Goal: Find specific page/section: Find specific page/section

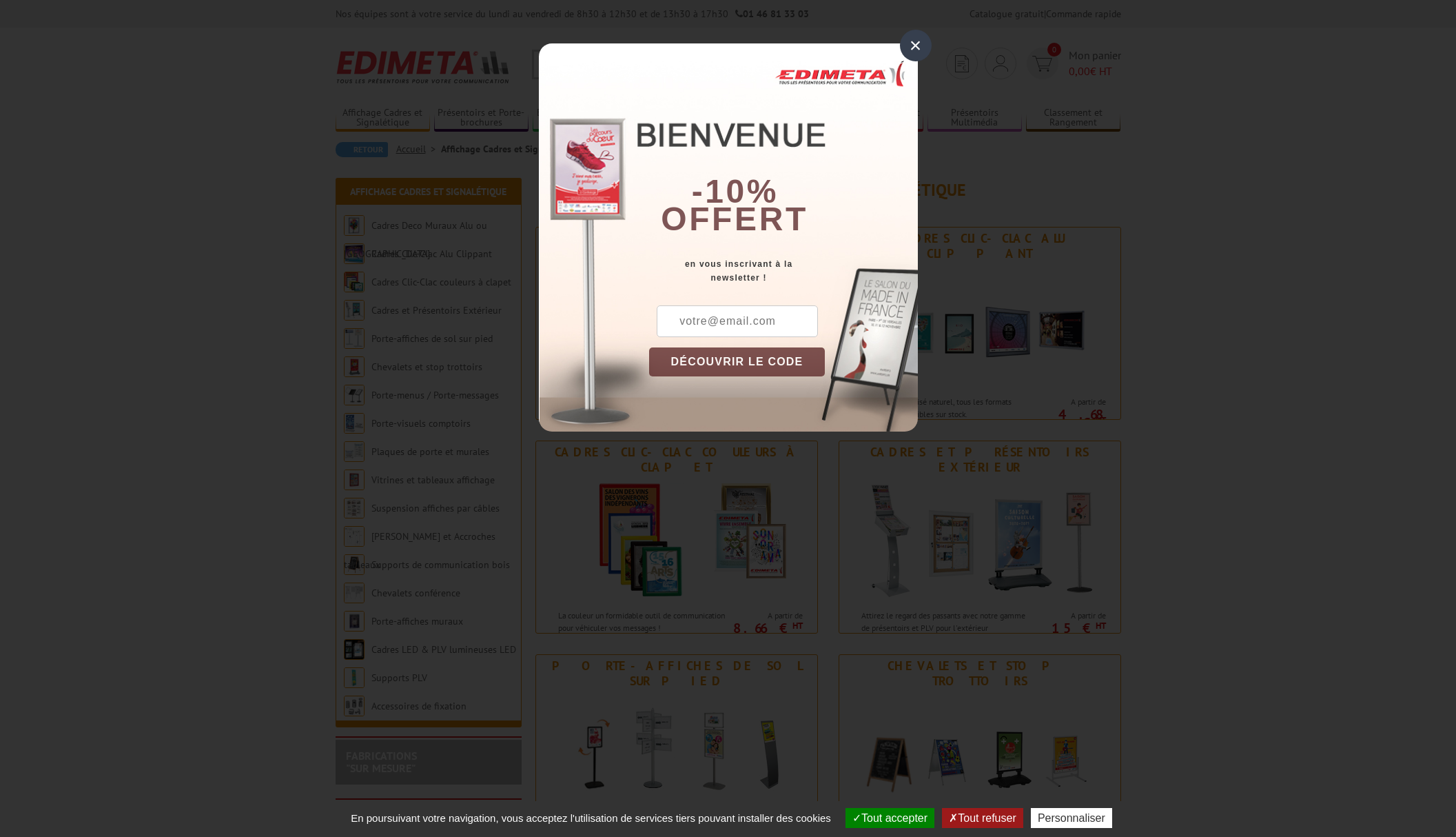
click at [914, 47] on div "×" at bounding box center [916, 46] width 32 height 32
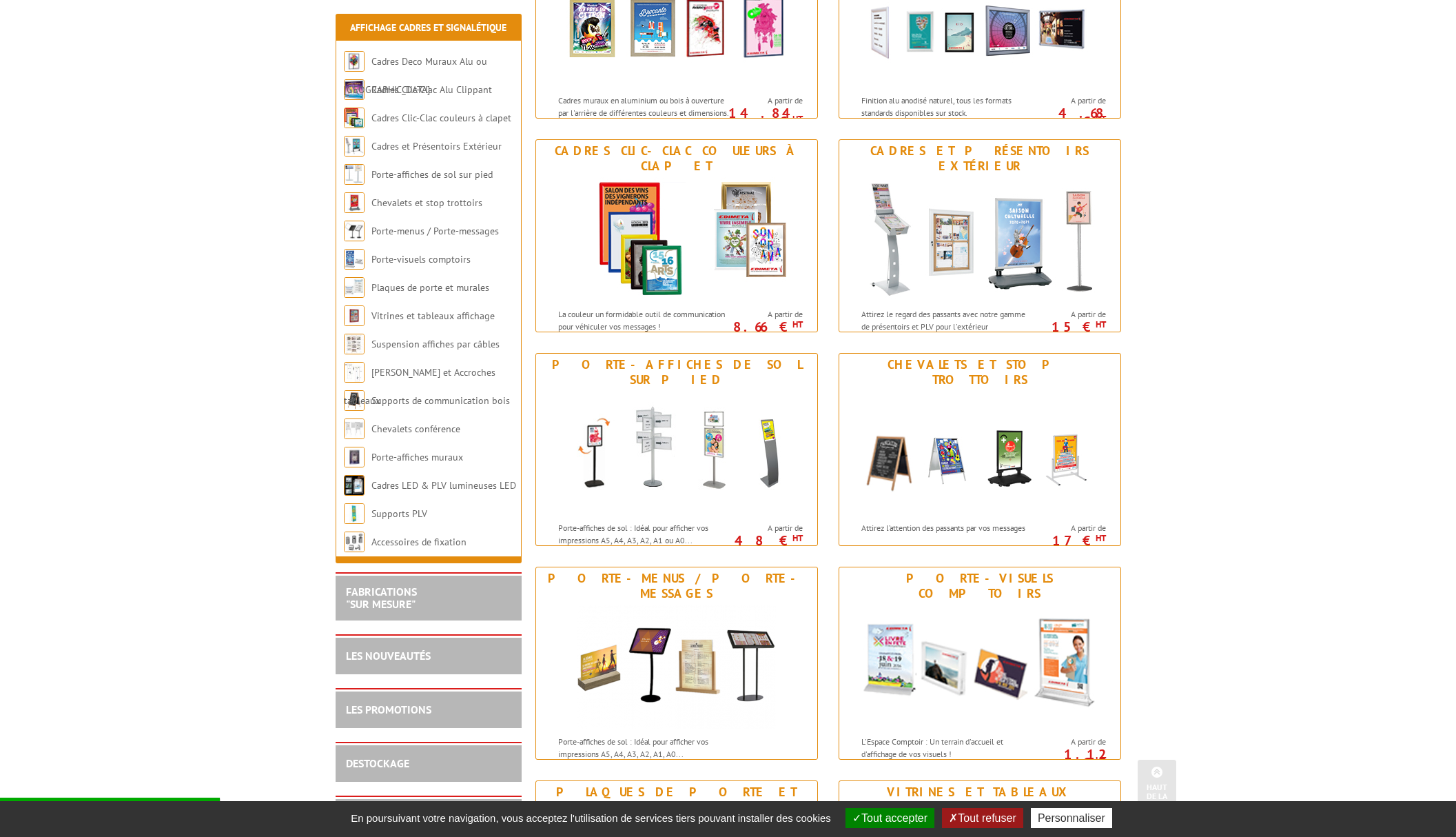
scroll to position [306, 0]
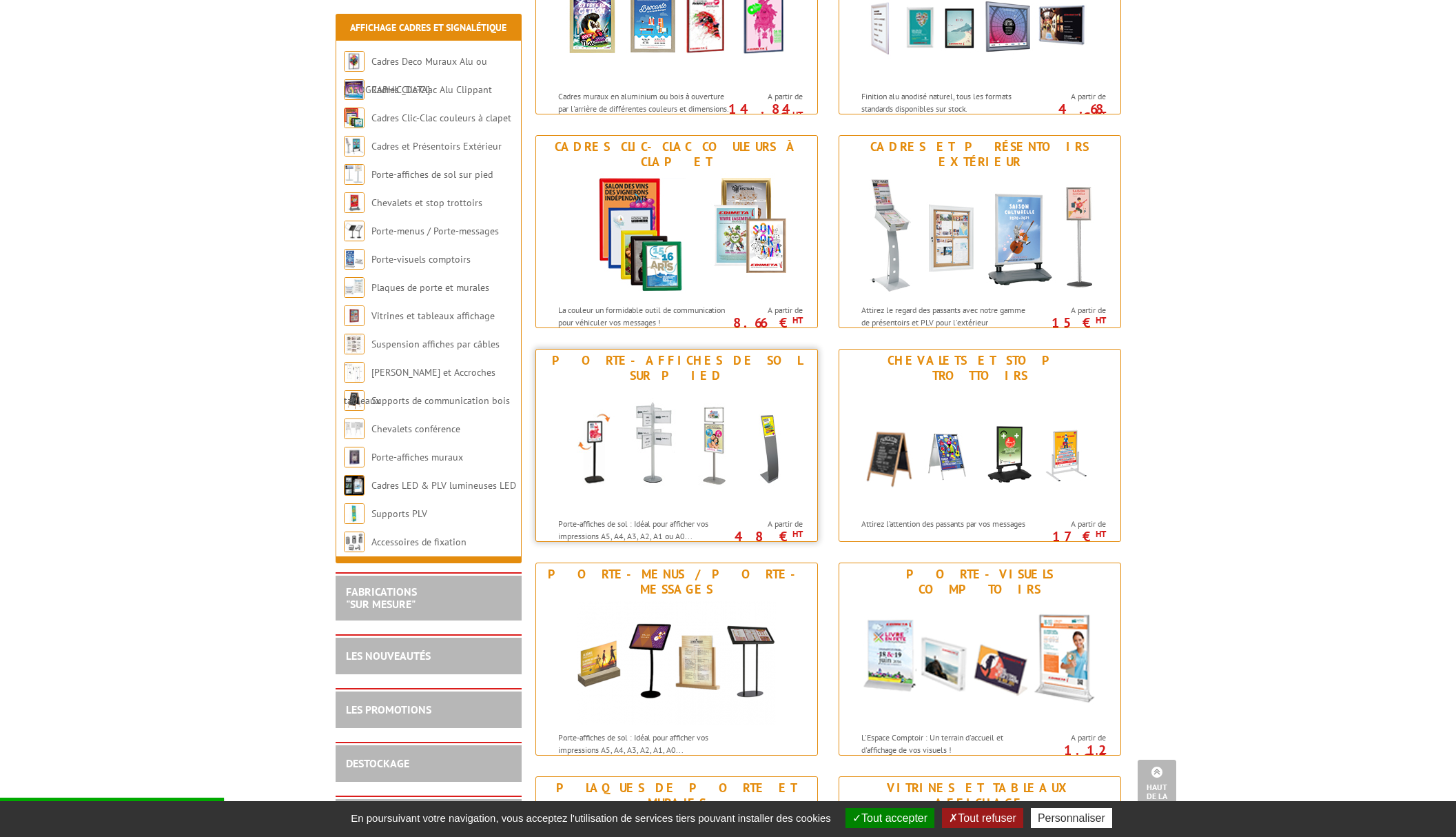
click at [691, 366] on div "Porte-affiches de sol sur pied" at bounding box center [676, 368] width 274 height 30
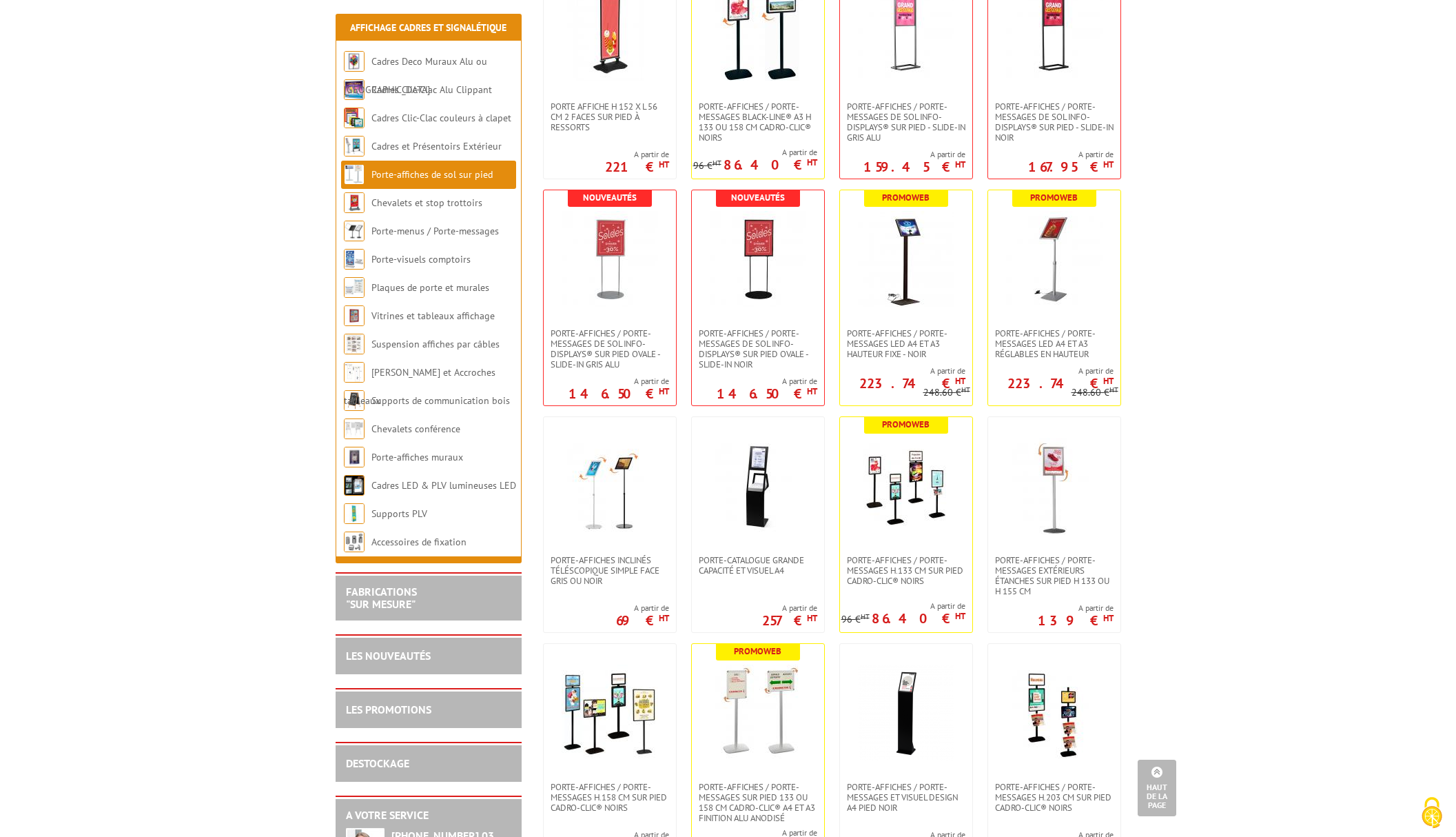
scroll to position [352, 0]
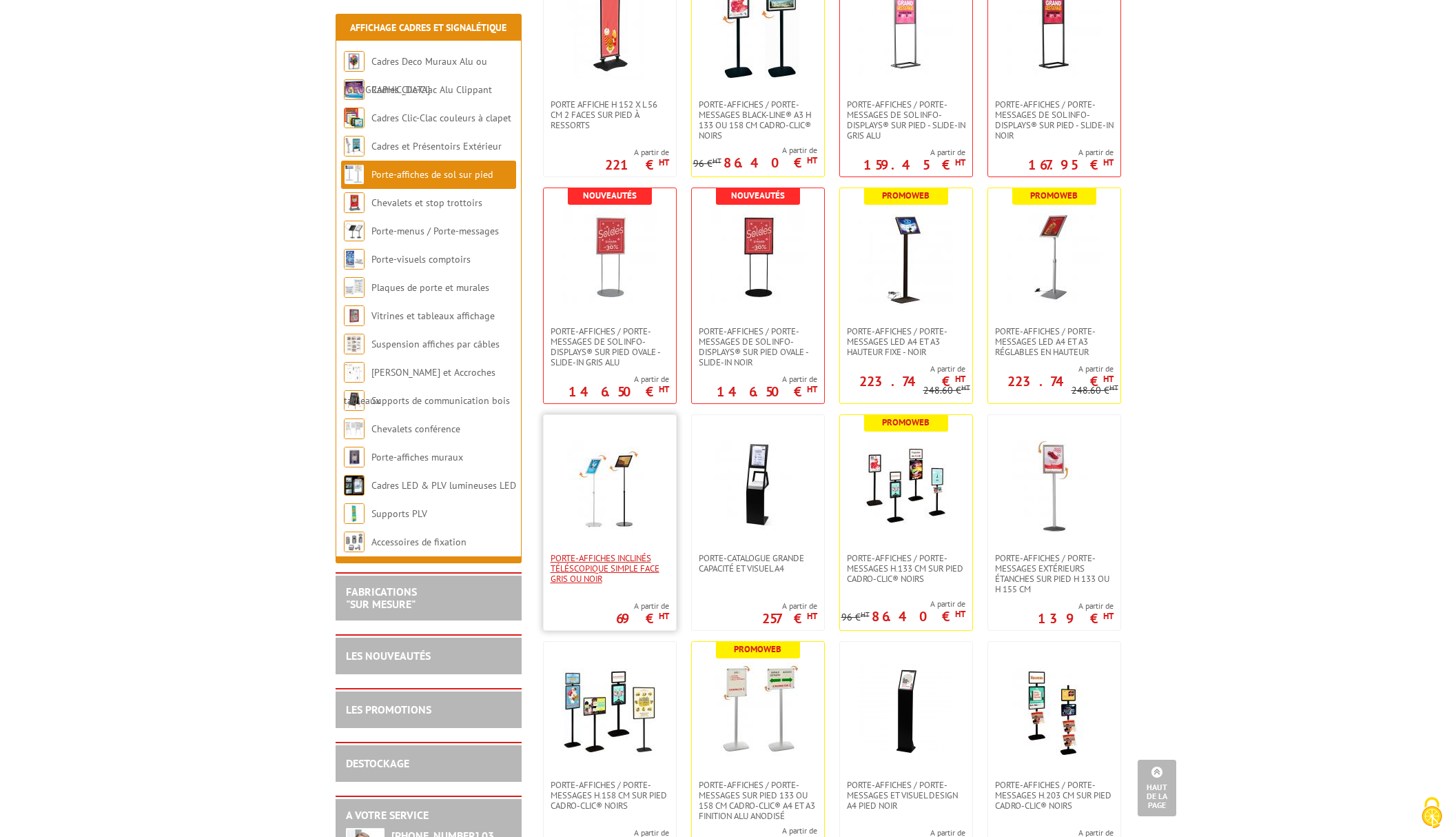
click at [592, 563] on span "Porte-affiches inclinés téléscopique simple face gris ou noir" at bounding box center [609, 568] width 119 height 31
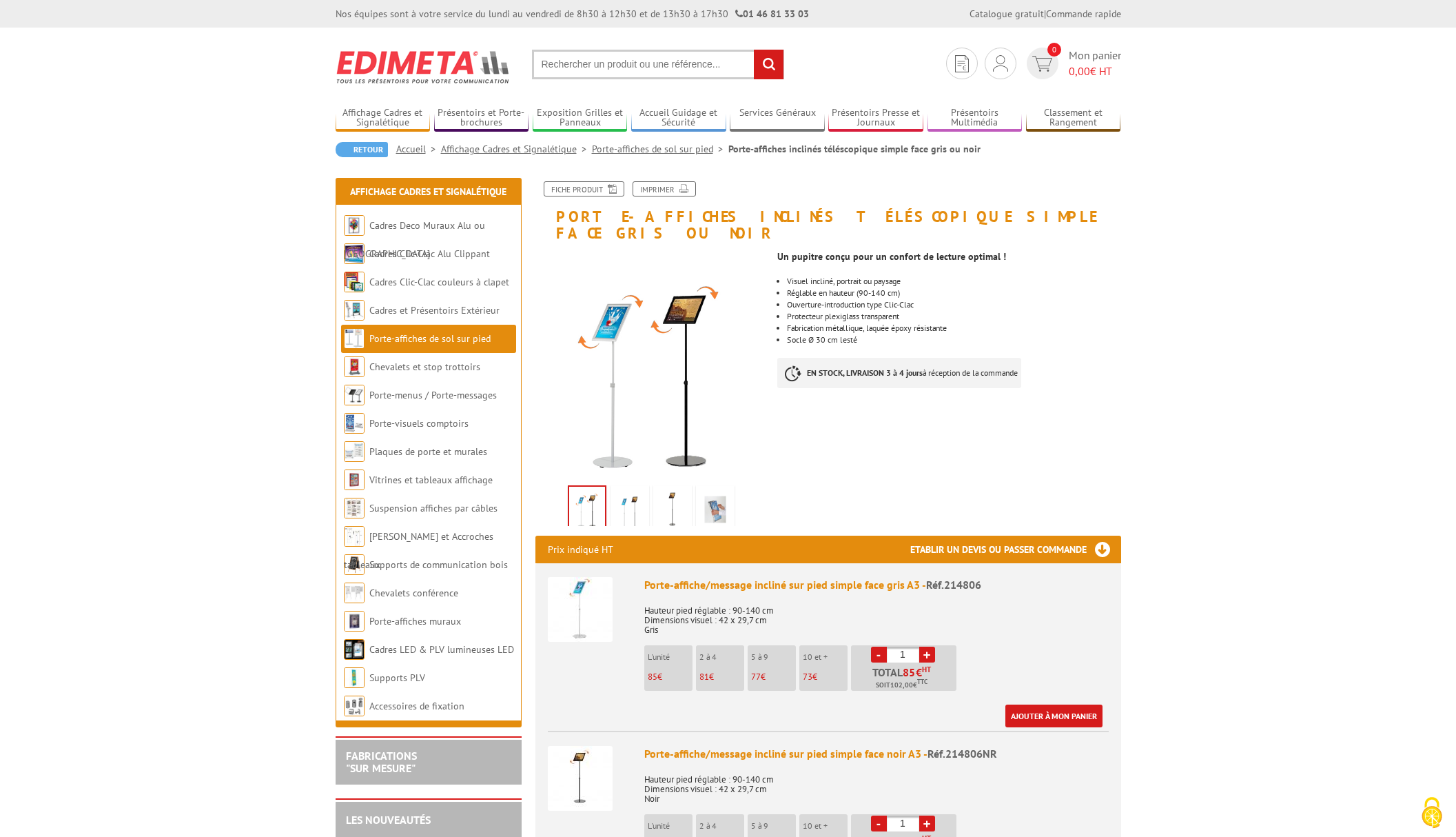
click at [659, 152] on link "Porte-affiches de sol sur pied" at bounding box center [660, 149] width 137 height 12
